Goal: Task Accomplishment & Management: Complete application form

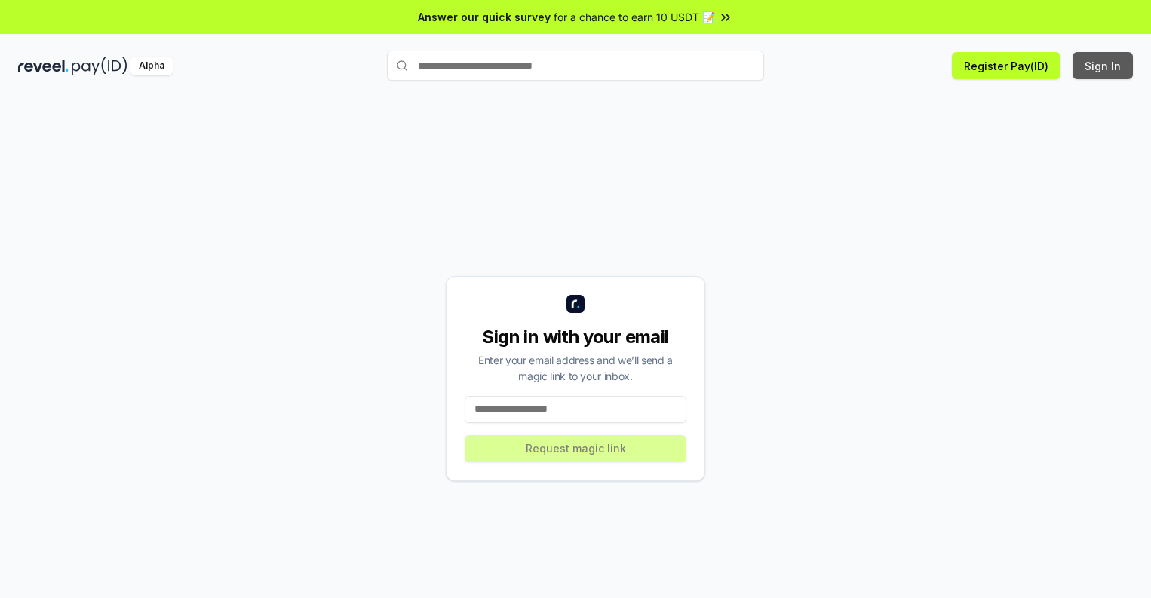
click at [1103, 66] on button "Sign In" at bounding box center [1102, 65] width 60 height 27
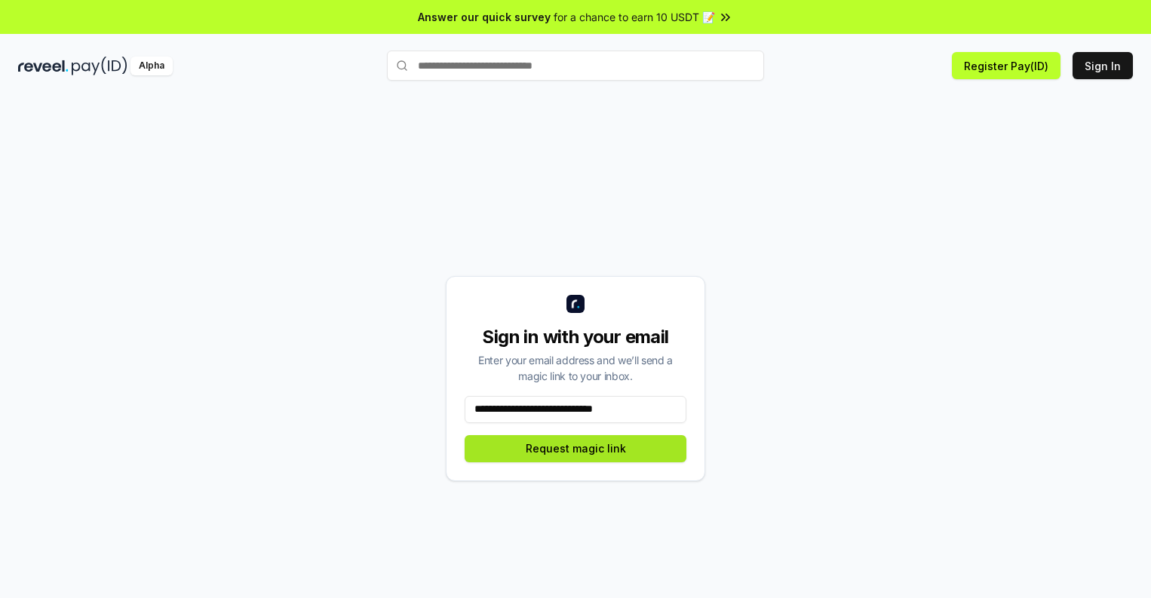
type input "**********"
click at [575, 448] on button "Request magic link" at bounding box center [575, 448] width 222 height 27
